Goal: Task Accomplishment & Management: Manage account settings

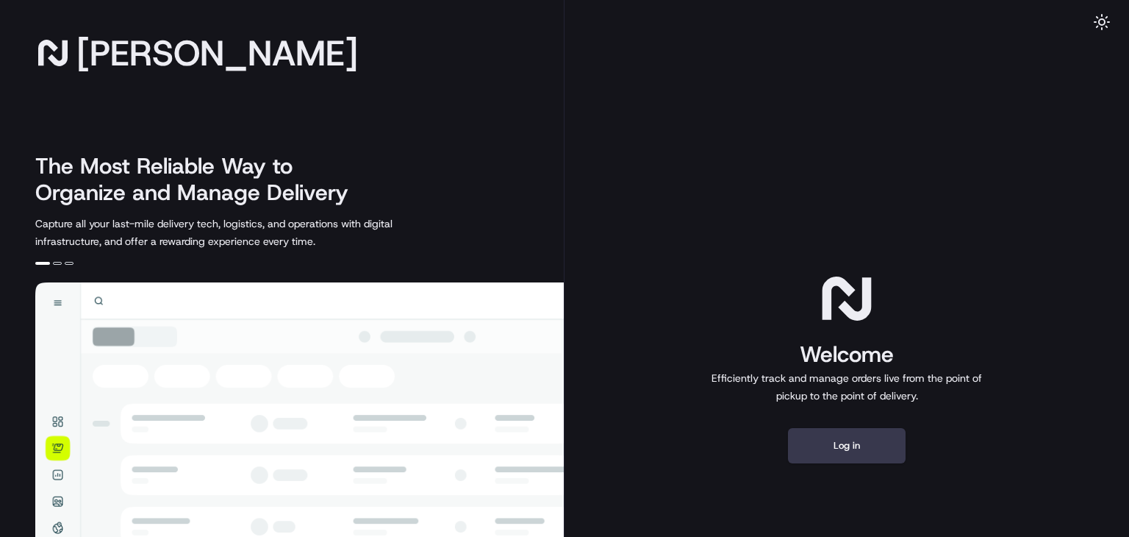
click at [846, 450] on button "Log in" at bounding box center [847, 445] width 118 height 35
